Goal: Information Seeking & Learning: Learn about a topic

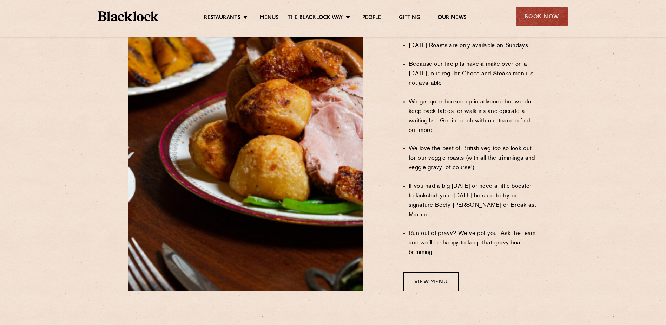
scroll to position [527, 0]
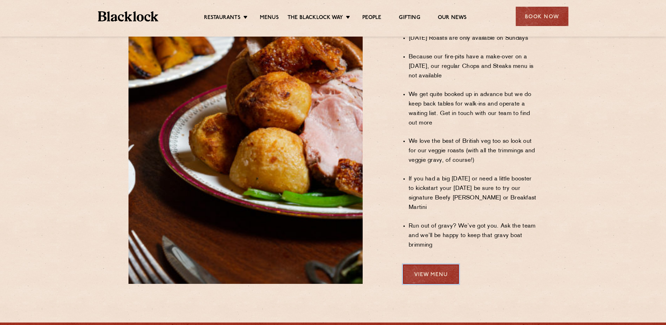
click at [447, 264] on link "View Menu" at bounding box center [431, 273] width 56 height 19
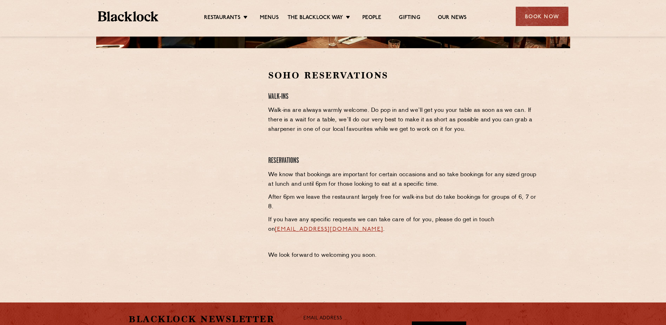
scroll to position [105, 0]
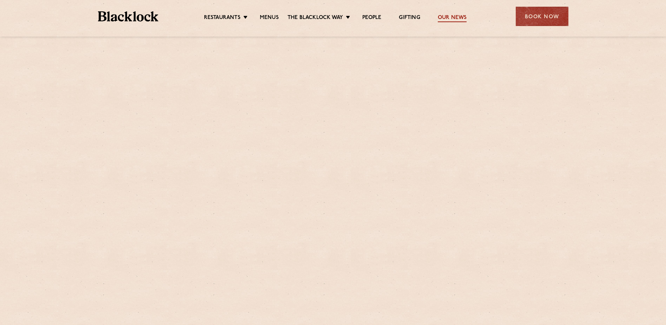
click at [456, 18] on link "Our News" at bounding box center [452, 18] width 29 height 8
click at [271, 17] on link "Menus" at bounding box center [269, 18] width 19 height 8
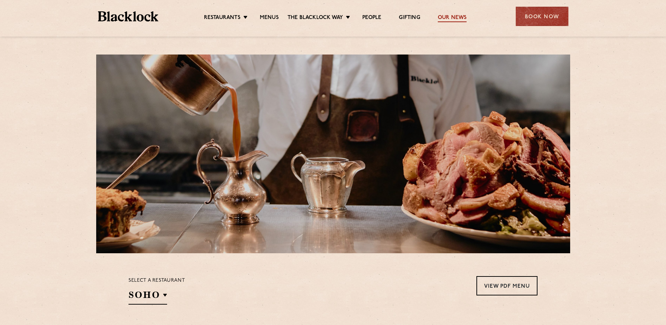
click at [446, 18] on link "Our News" at bounding box center [452, 18] width 29 height 8
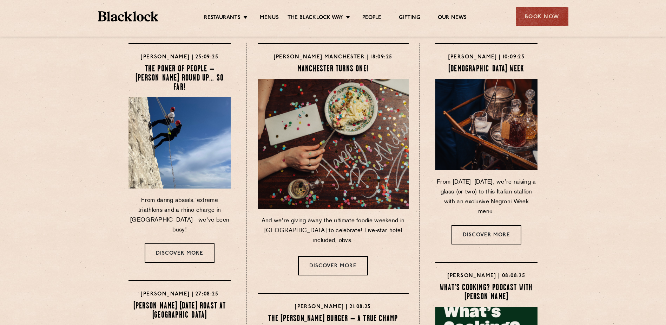
scroll to position [105, 0]
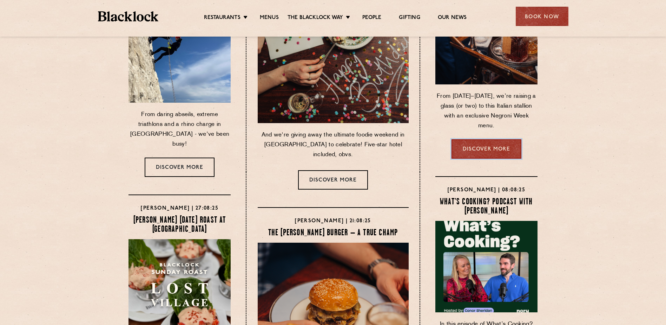
click at [488, 150] on link "Discover more" at bounding box center [487, 148] width 70 height 19
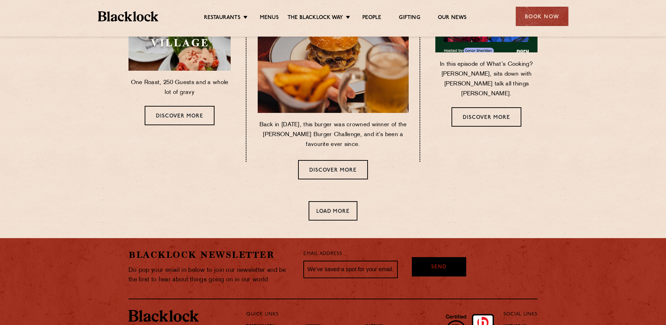
scroll to position [386, 0]
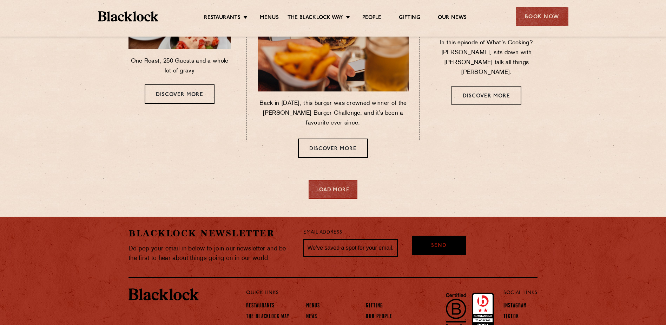
click at [333, 188] on div "Load More" at bounding box center [333, 188] width 49 height 19
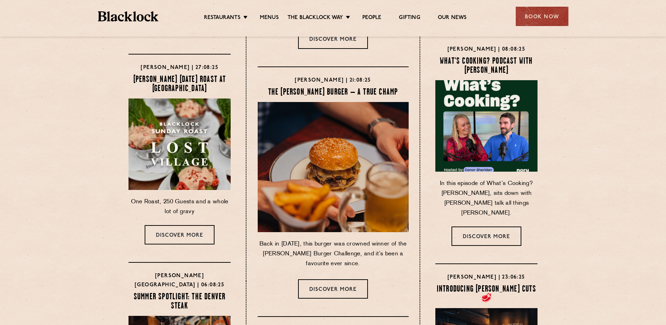
scroll to position [35, 0]
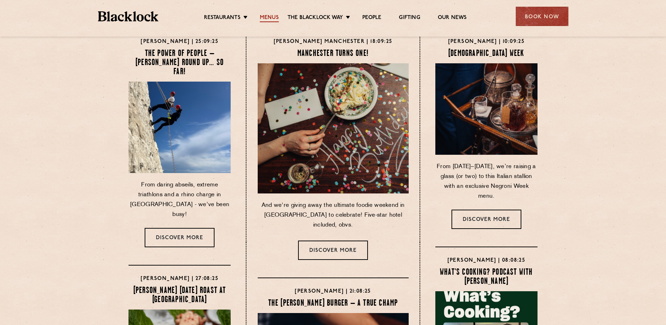
click at [269, 17] on link "Menus" at bounding box center [269, 18] width 19 height 8
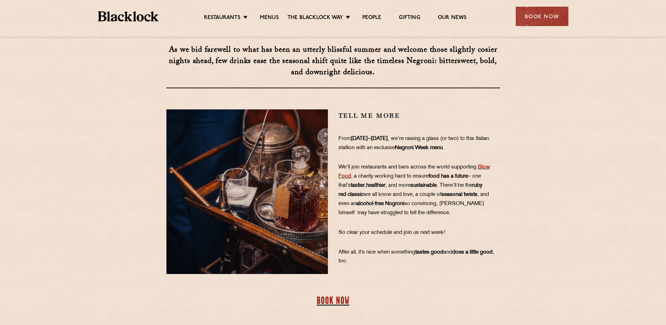
scroll to position [105, 0]
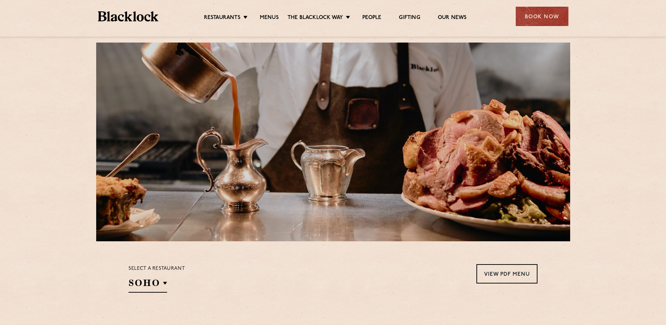
scroll to position [176, 0]
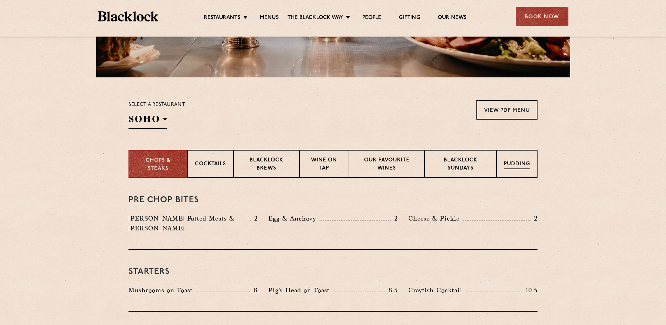
click at [522, 161] on p "Pudding" at bounding box center [517, 164] width 26 height 9
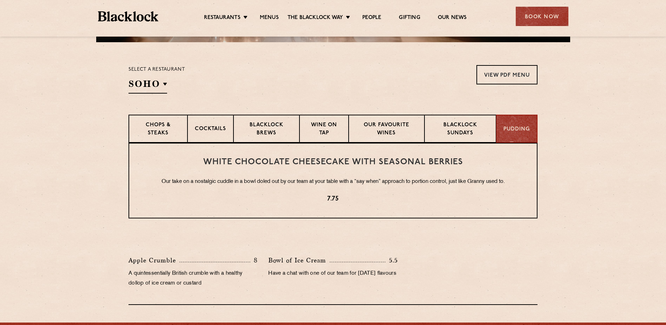
scroll to position [70, 0]
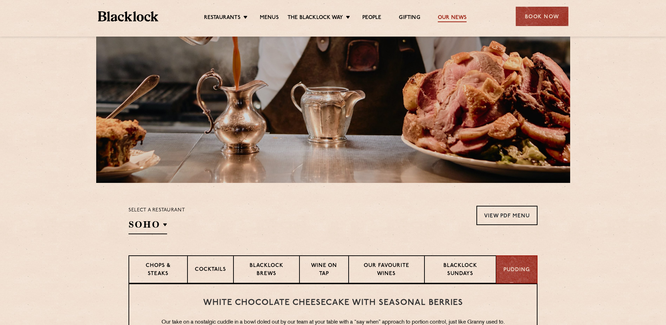
click at [457, 16] on link "Our News" at bounding box center [452, 18] width 29 height 8
